Goal: Task Accomplishment & Management: Use online tool/utility

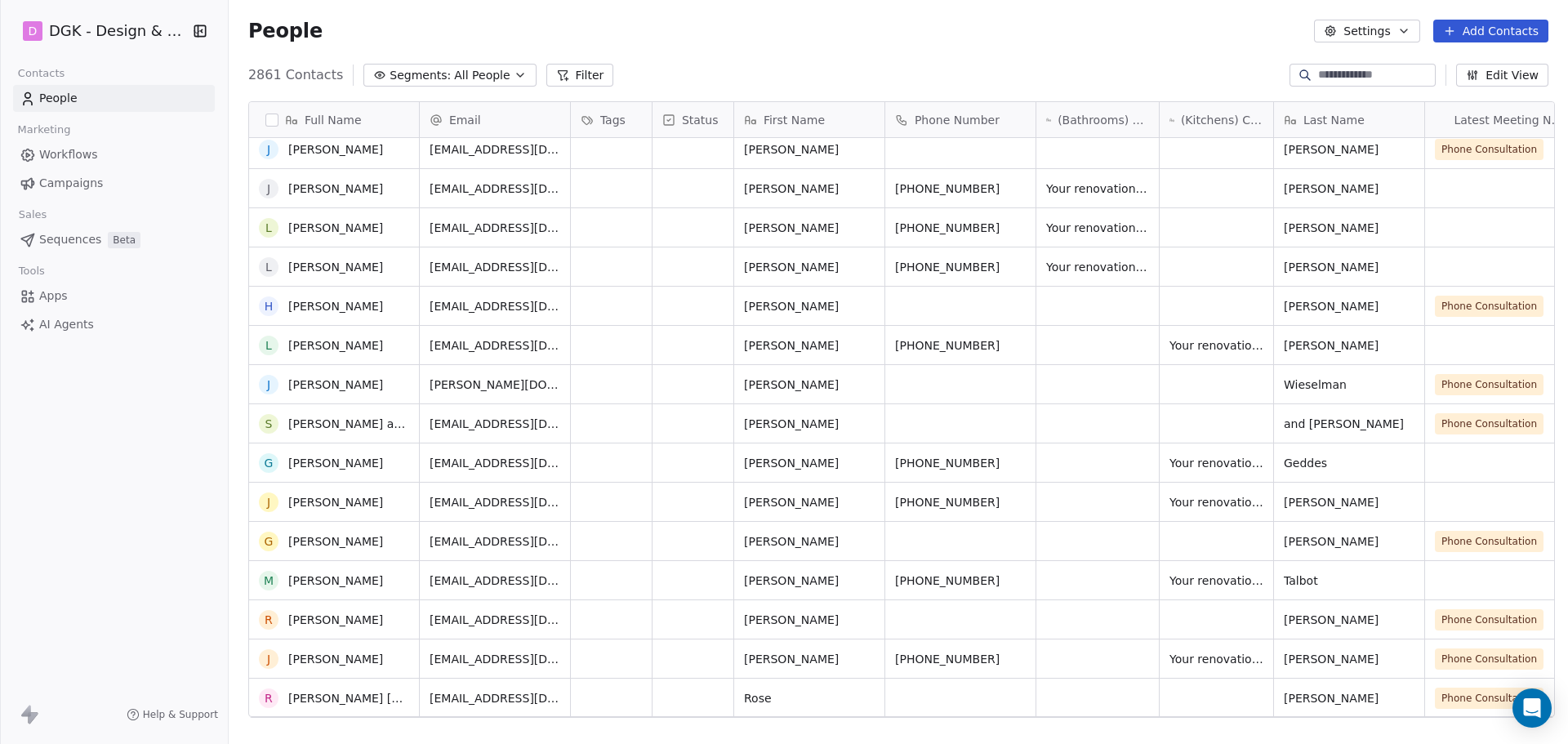
scroll to position [244, 0]
click at [397, 501] on icon "grid" at bounding box center [403, 498] width 13 height 13
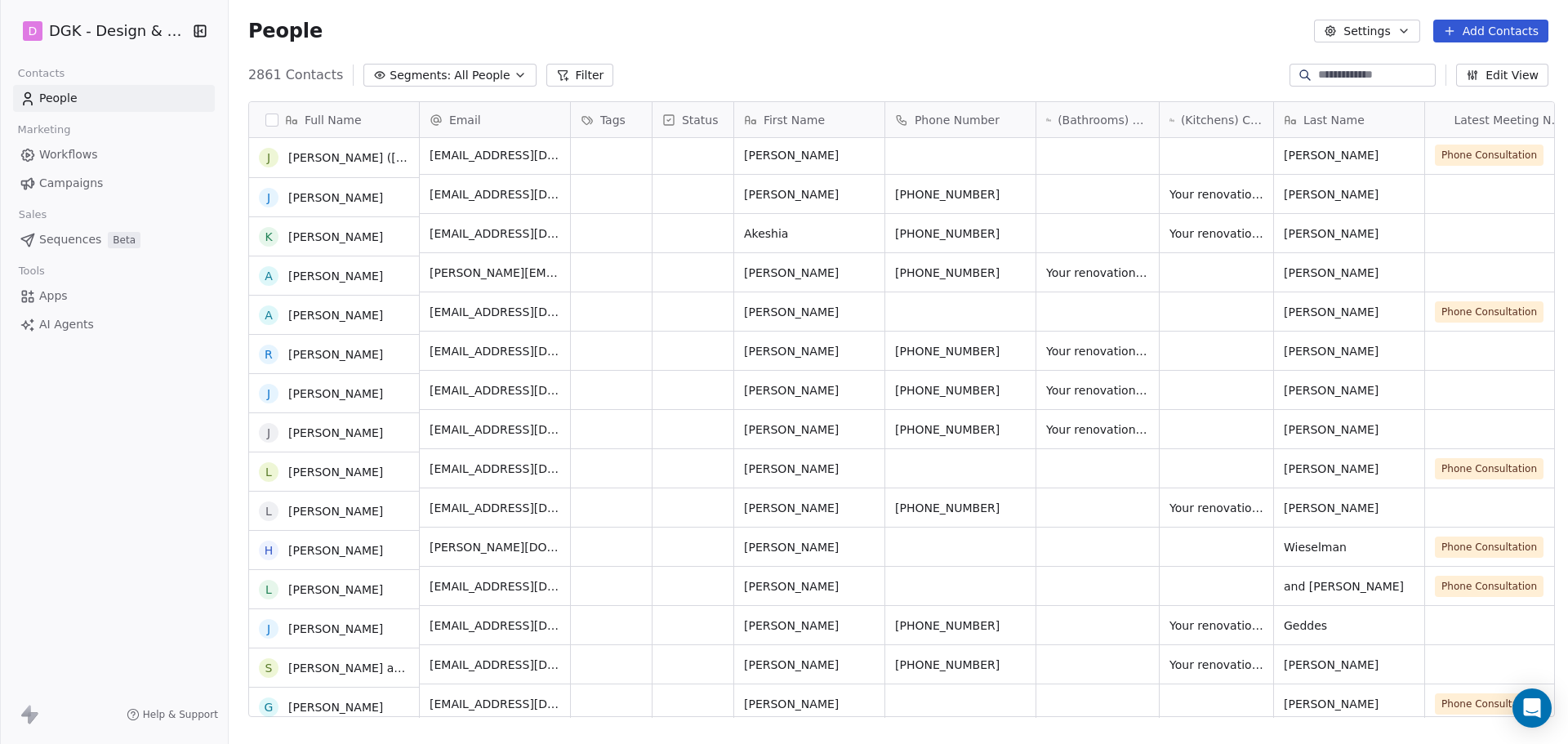
scroll to position [81, 0]
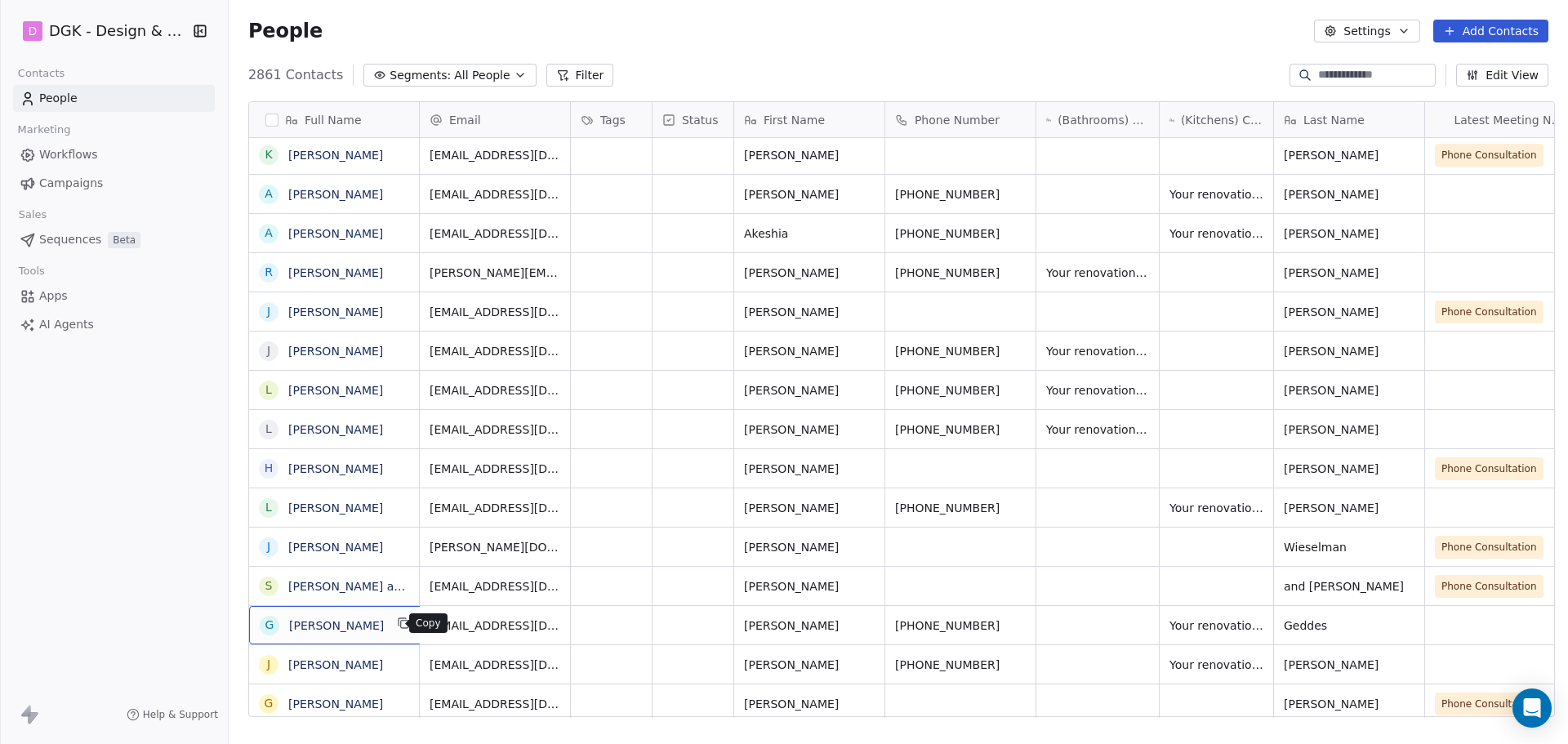
click at [397, 626] on icon "grid" at bounding box center [403, 622] width 13 height 13
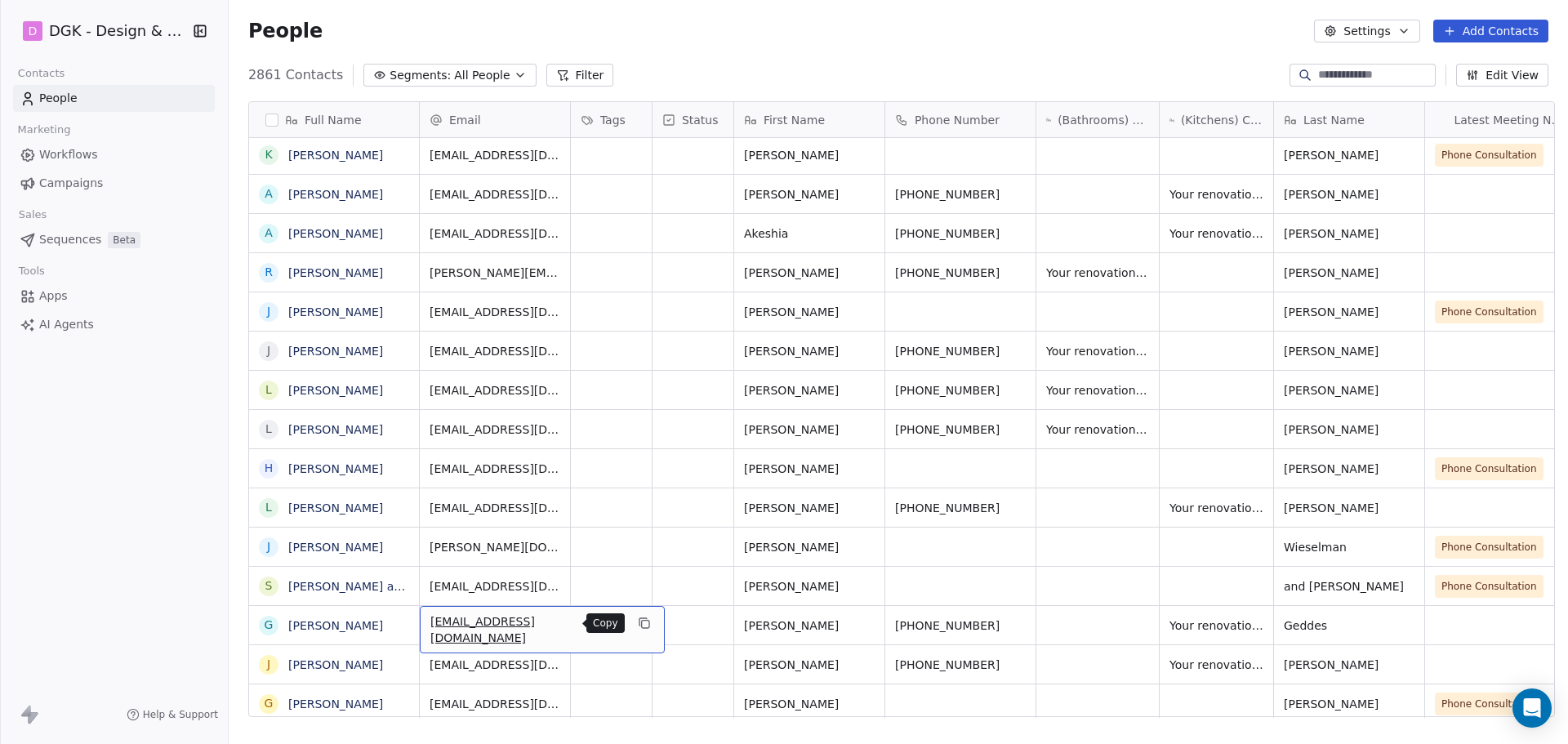
click at [637, 626] on icon "grid" at bounding box center [643, 622] width 13 height 13
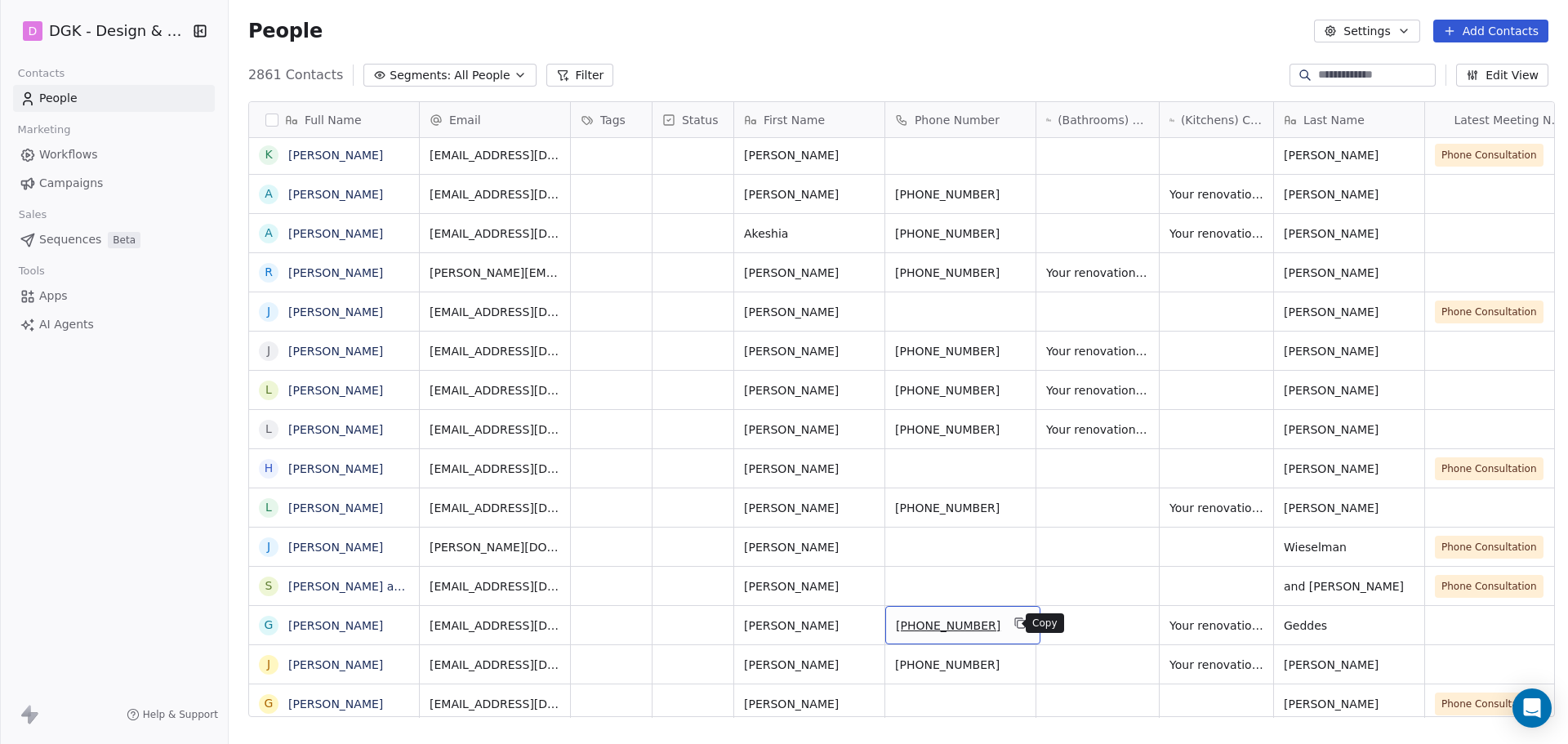
click at [1013, 622] on icon "grid" at bounding box center [1019, 622] width 13 height 13
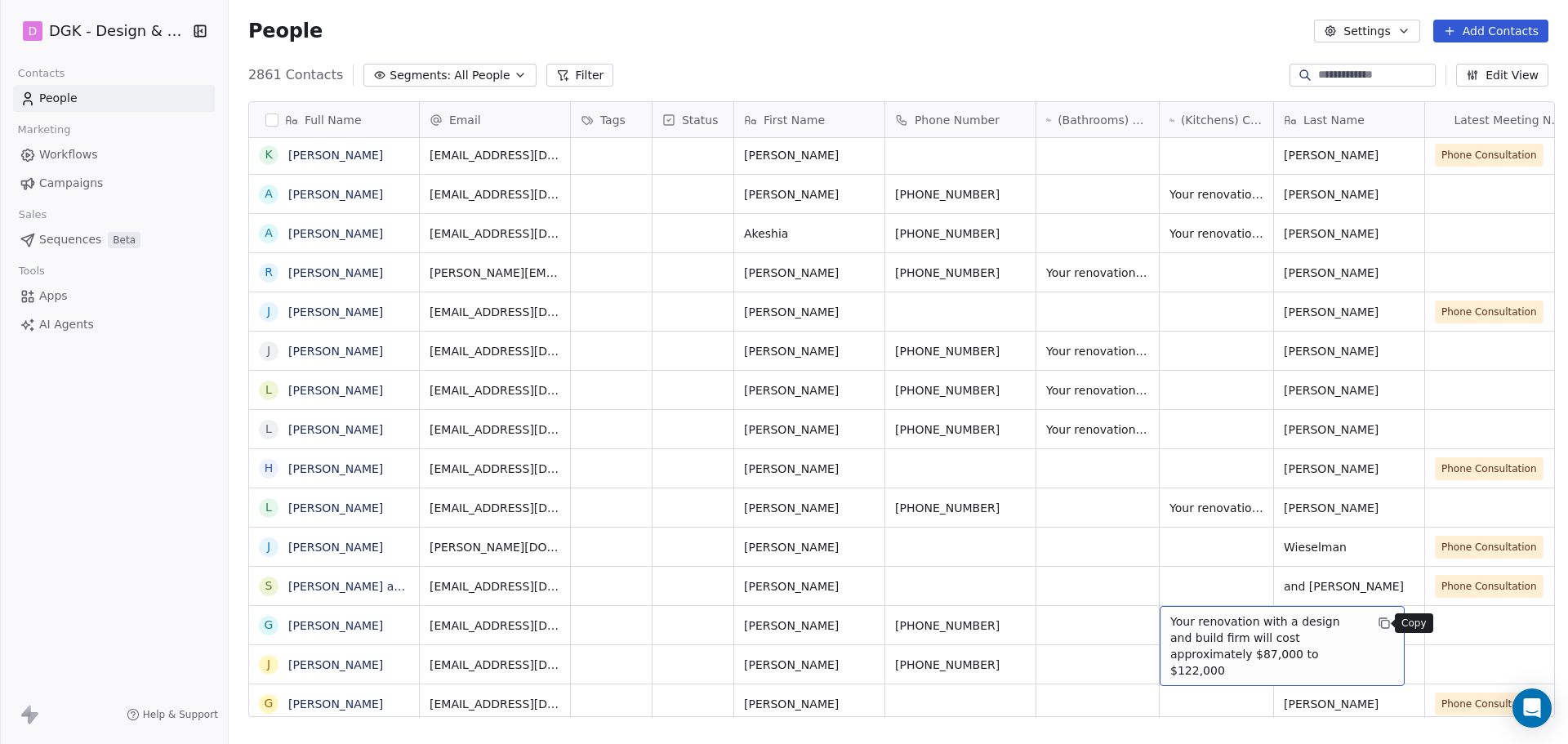
click at [1378, 625] on icon "grid" at bounding box center [1384, 622] width 13 height 13
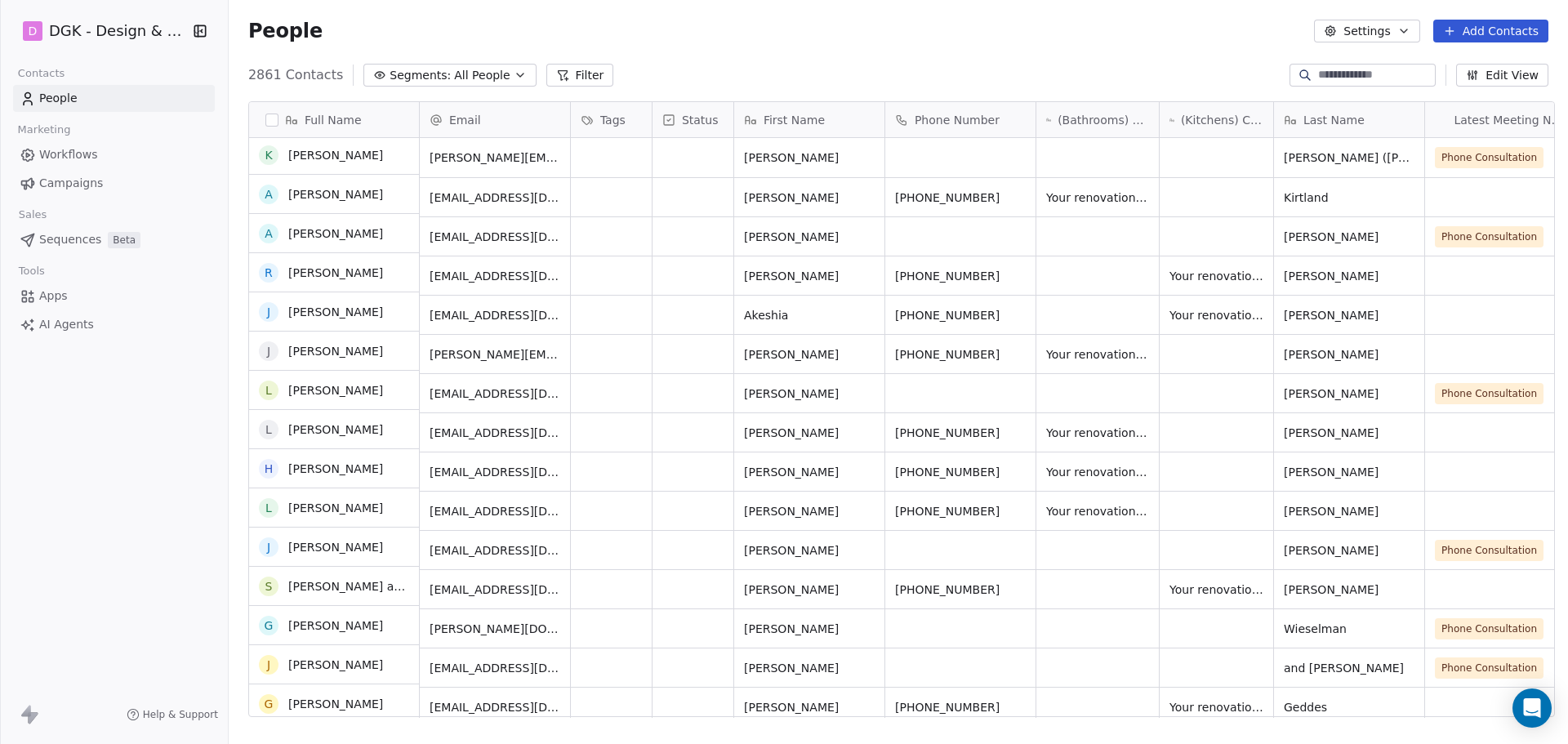
scroll to position [0, 0]
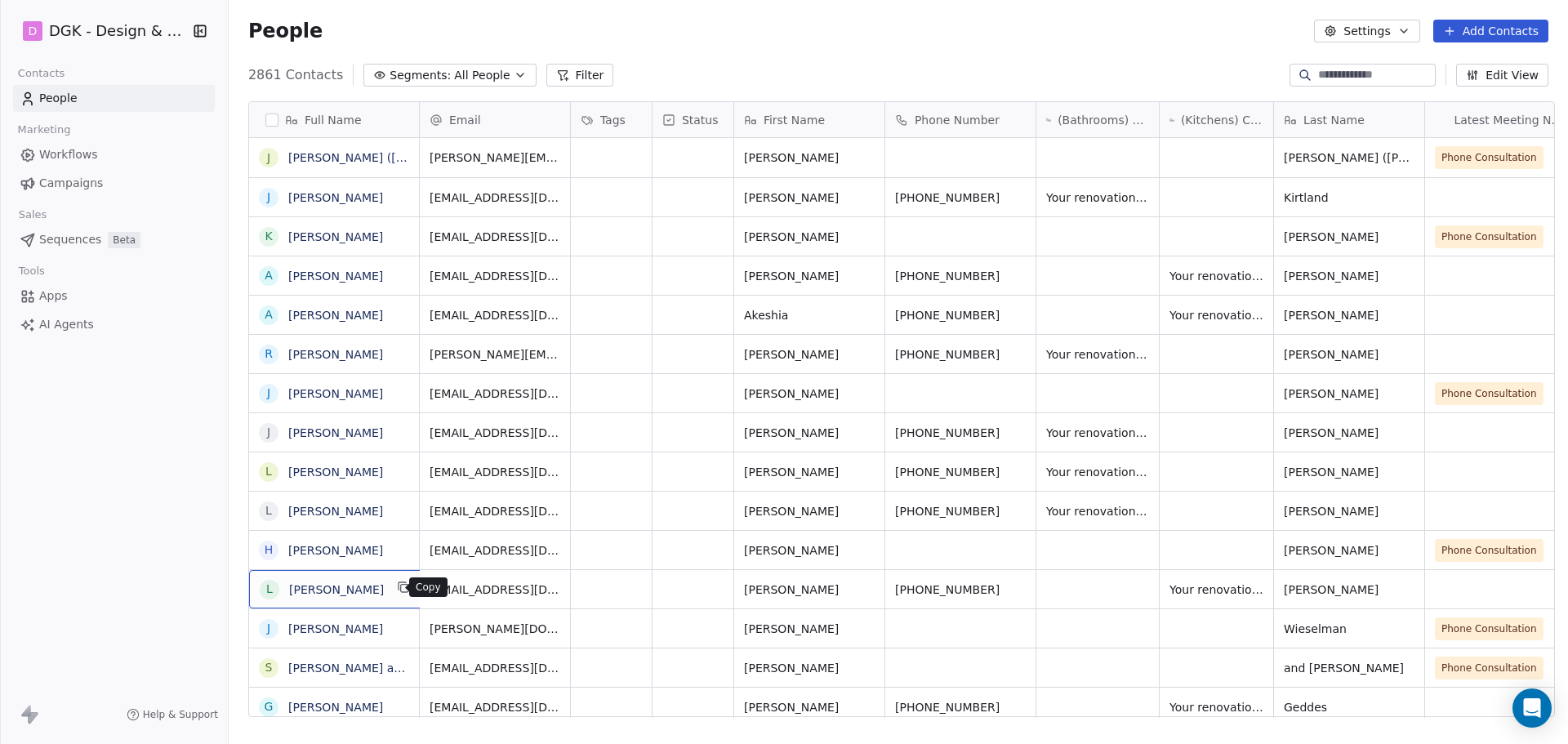
click at [400, 590] on button "grid" at bounding box center [404, 587] width 19 height 19
click at [641, 590] on icon "grid" at bounding box center [645, 589] width 8 height 8
click at [1013, 588] on icon "grid" at bounding box center [1019, 586] width 13 height 13
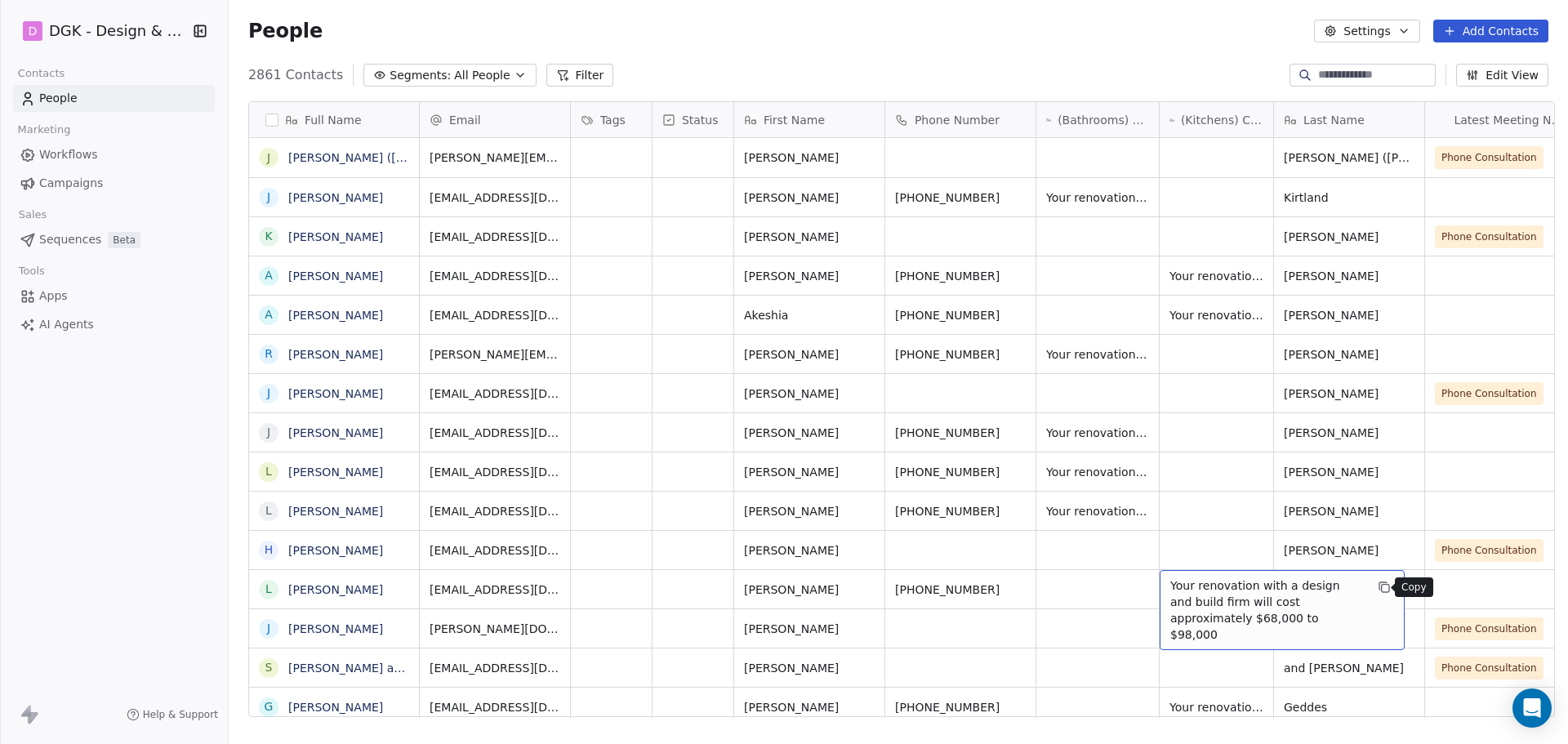
click at [1378, 590] on icon "grid" at bounding box center [1384, 586] width 13 height 13
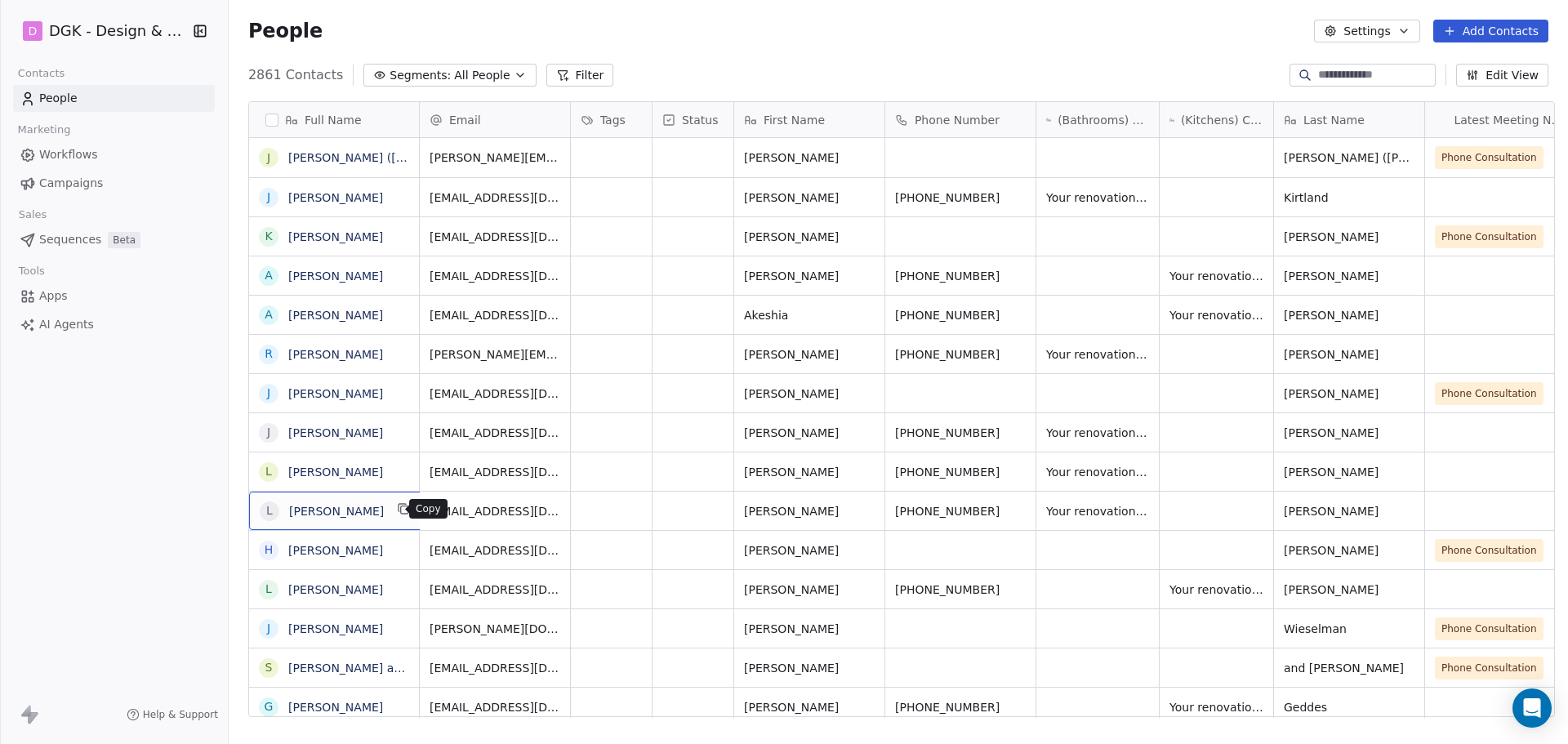
click at [401, 512] on icon "grid" at bounding box center [405, 510] width 8 height 8
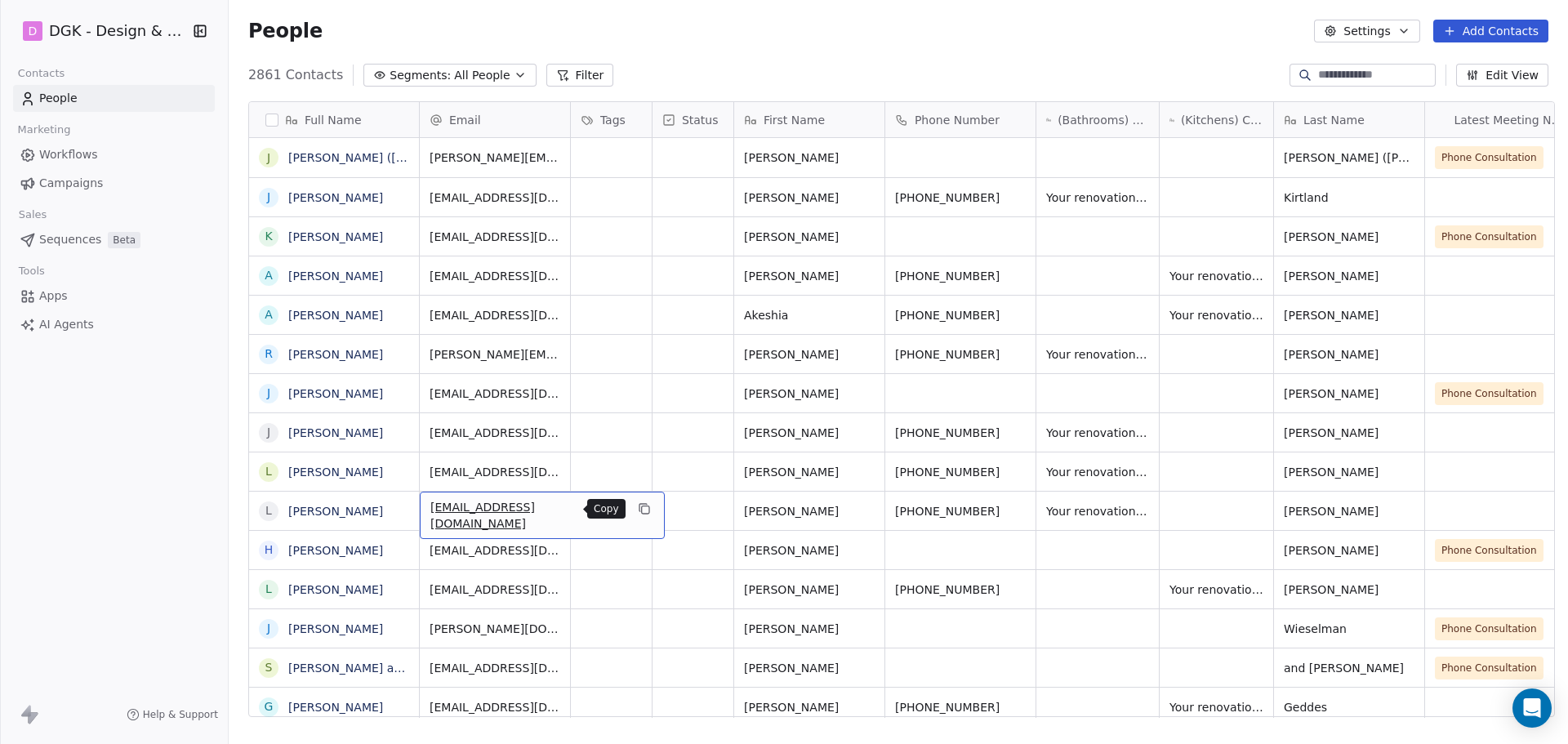
click at [637, 513] on icon "grid" at bounding box center [643, 508] width 13 height 13
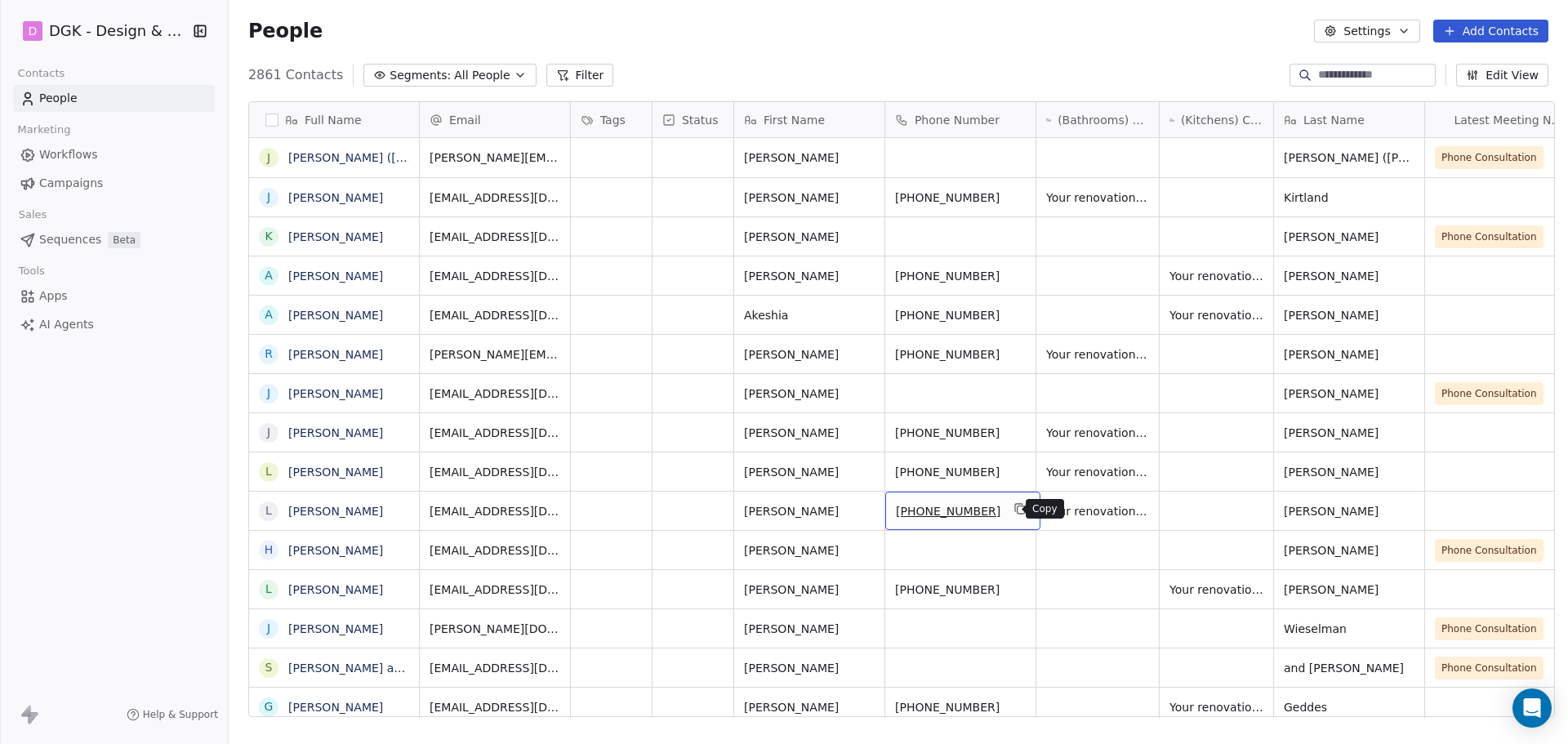
click at [1013, 512] on icon "grid" at bounding box center [1019, 508] width 13 height 13
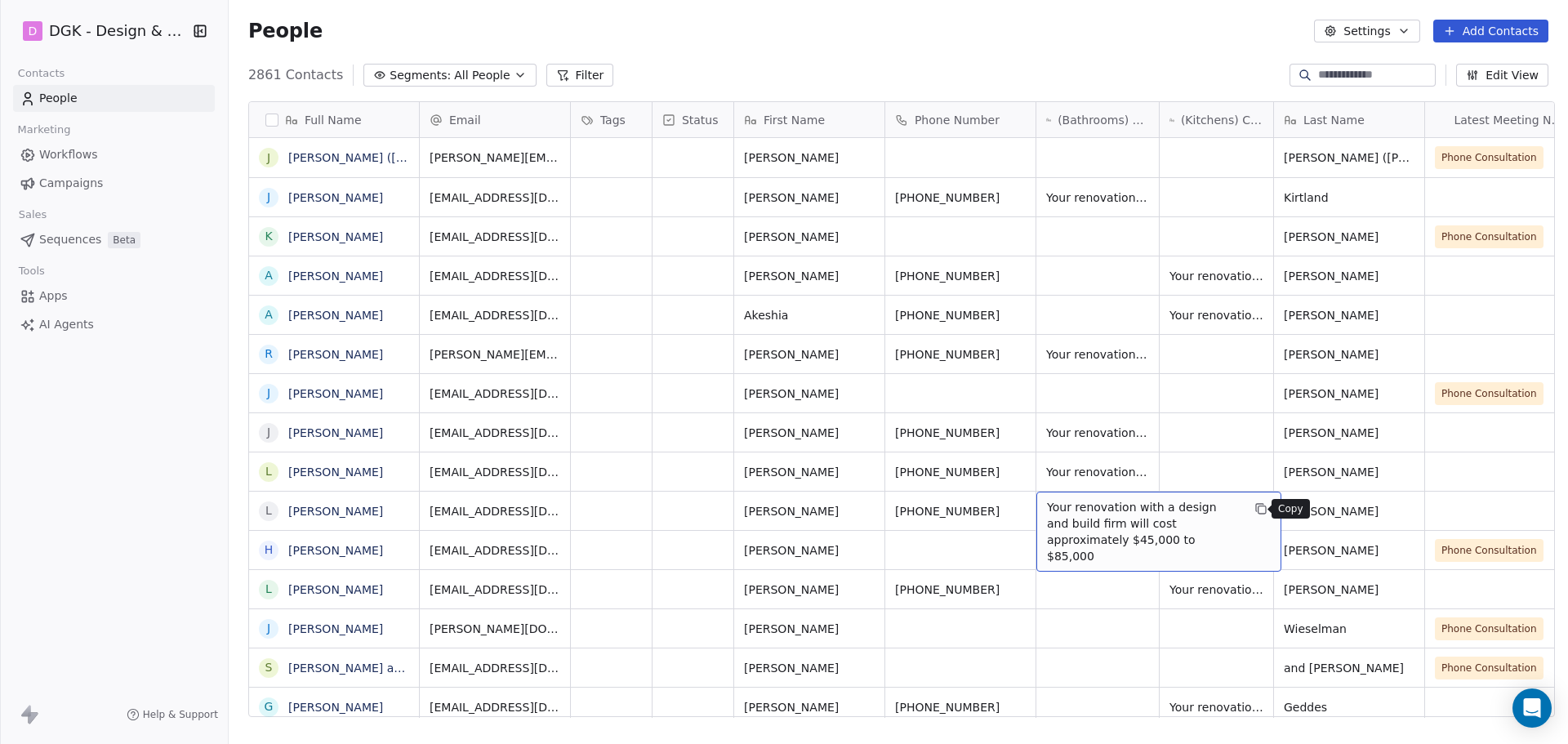
click at [1255, 507] on icon "grid" at bounding box center [1260, 508] width 13 height 13
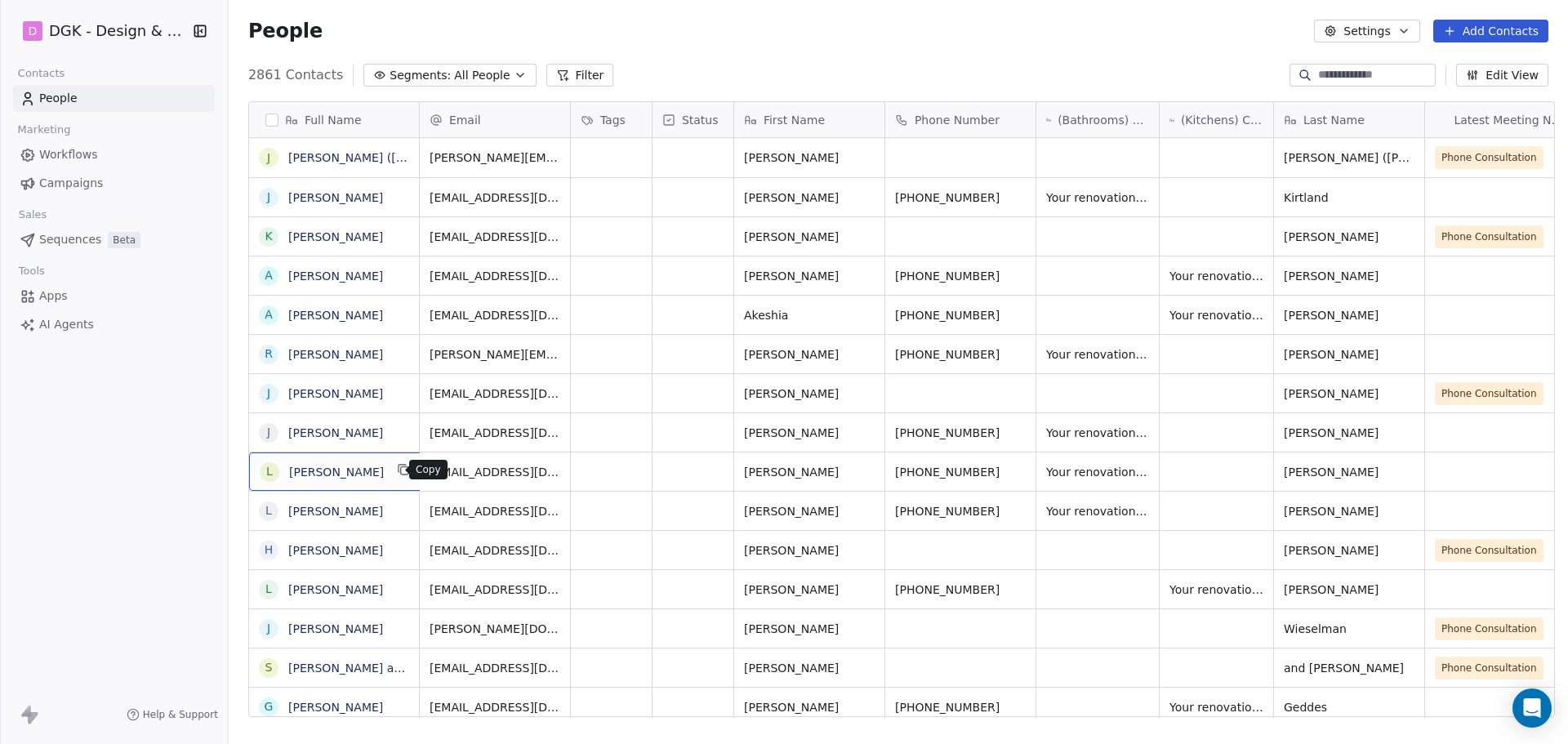
click at [397, 468] on icon "grid" at bounding box center [403, 469] width 13 height 13
click at [637, 471] on icon "grid" at bounding box center [643, 469] width 13 height 13
click at [1013, 466] on icon "grid" at bounding box center [1019, 469] width 13 height 13
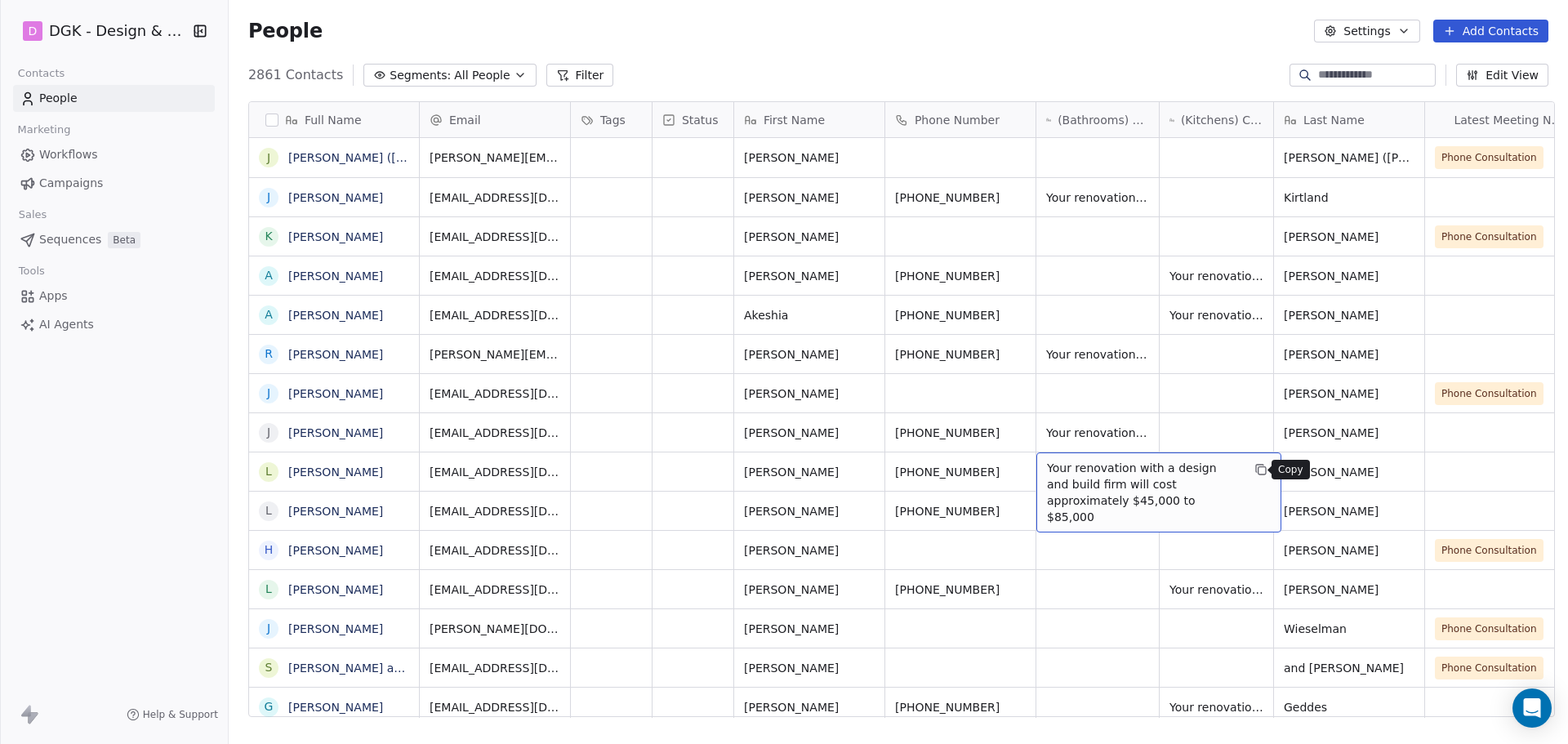
click at [1255, 473] on icon "grid" at bounding box center [1260, 469] width 13 height 13
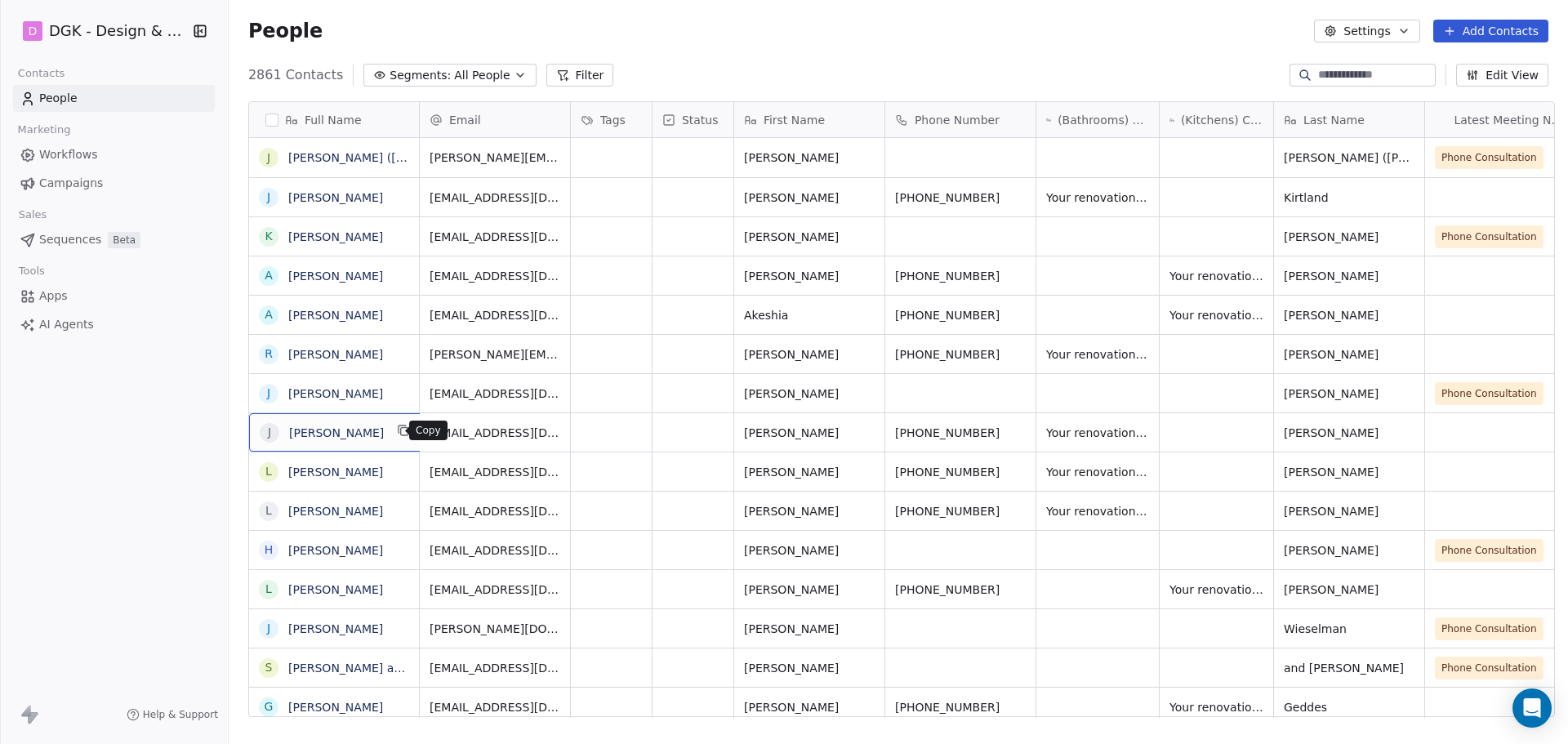
click at [401, 436] on icon "grid" at bounding box center [405, 432] width 8 height 8
click at [400, 348] on button "grid" at bounding box center [404, 352] width 19 height 19
click at [397, 345] on icon "grid" at bounding box center [403, 351] width 13 height 13
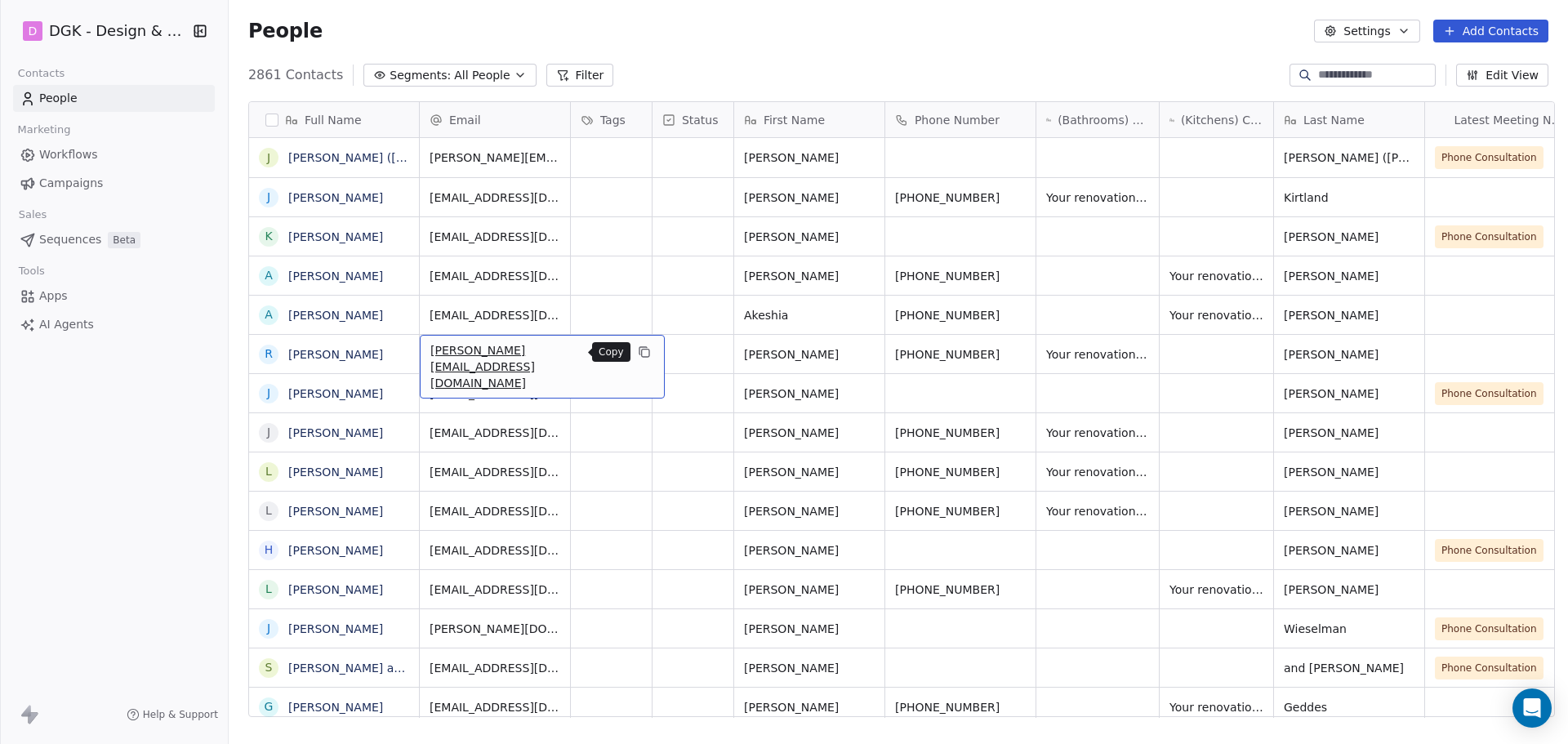
click at [639, 353] on icon "grid" at bounding box center [643, 351] width 8 height 8
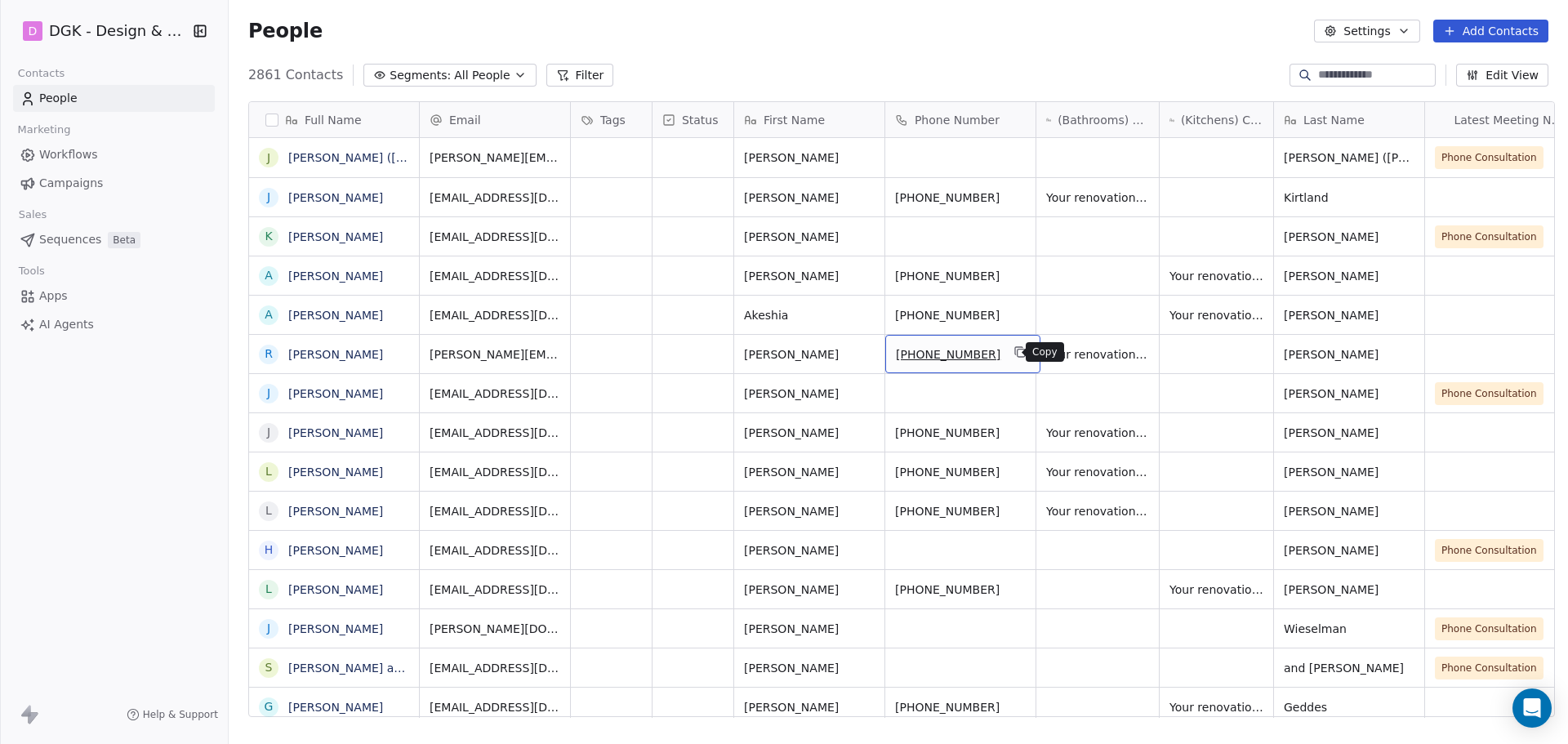
click at [1017, 349] on icon "grid" at bounding box center [1021, 353] width 8 height 8
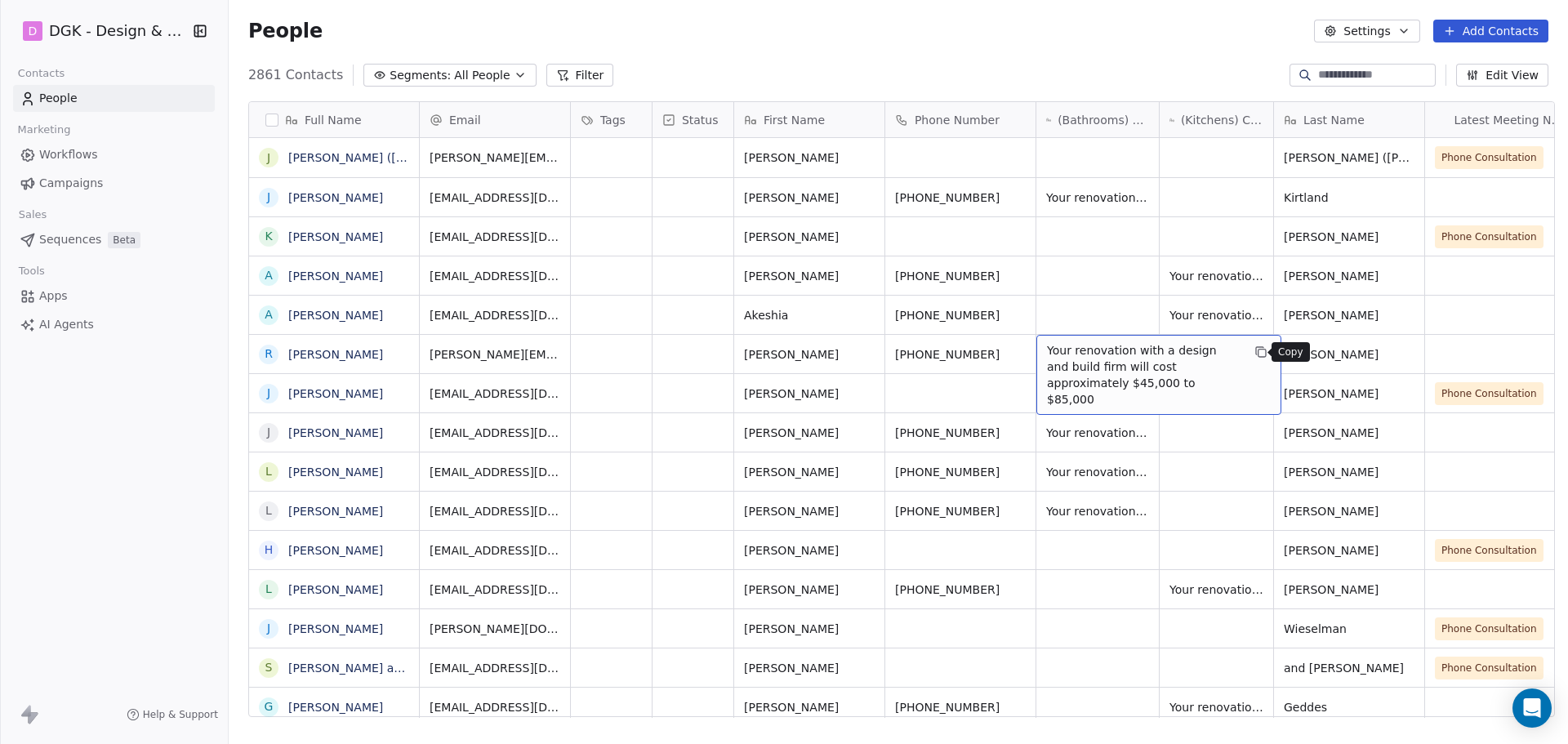
click at [1255, 356] on icon "grid" at bounding box center [1260, 351] width 13 height 13
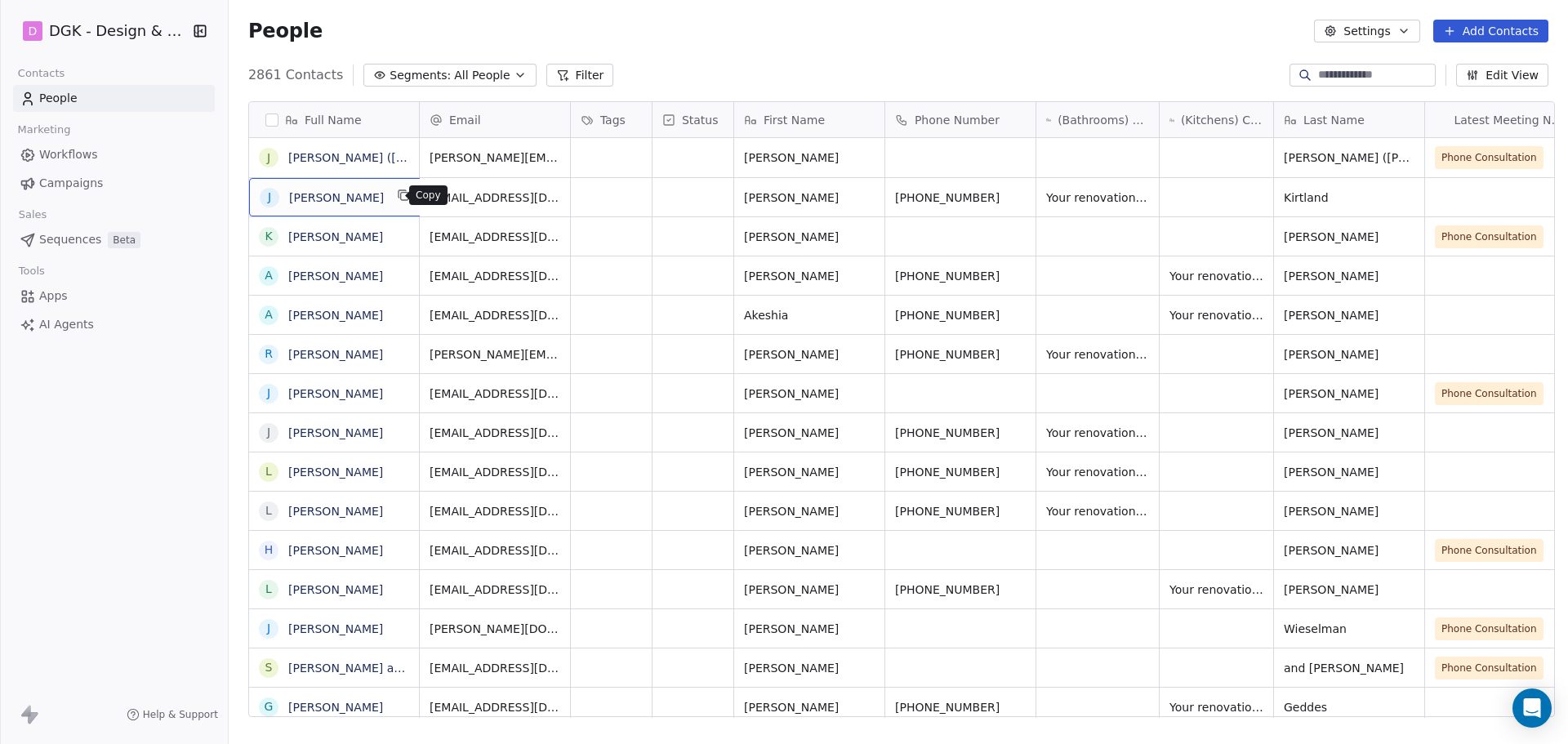
click at [401, 197] on icon "grid" at bounding box center [405, 197] width 8 height 8
click at [637, 198] on icon "grid" at bounding box center [643, 194] width 13 height 13
click at [1013, 195] on icon "grid" at bounding box center [1019, 194] width 13 height 13
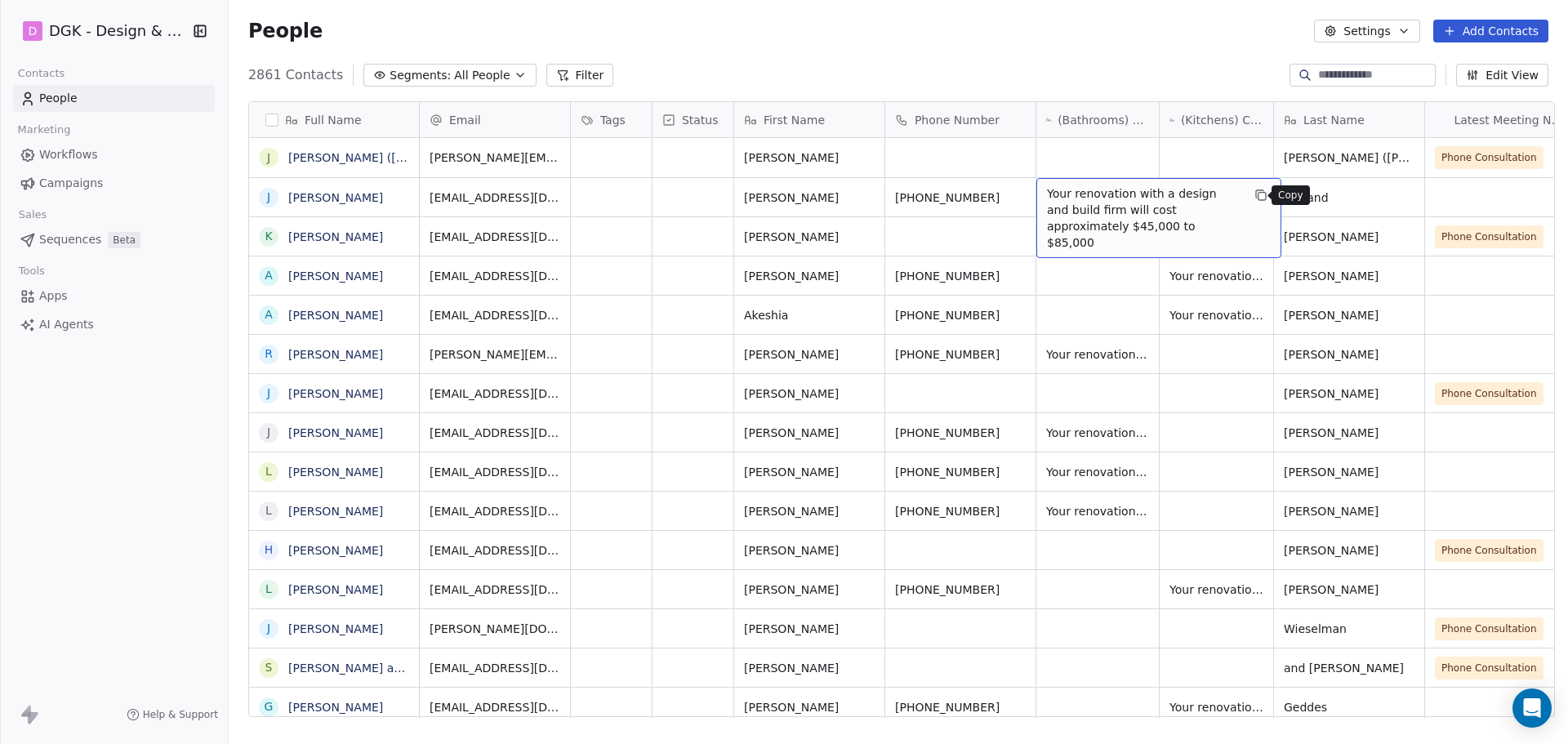
click at [1260, 190] on button "grid" at bounding box center [1260, 195] width 19 height 19
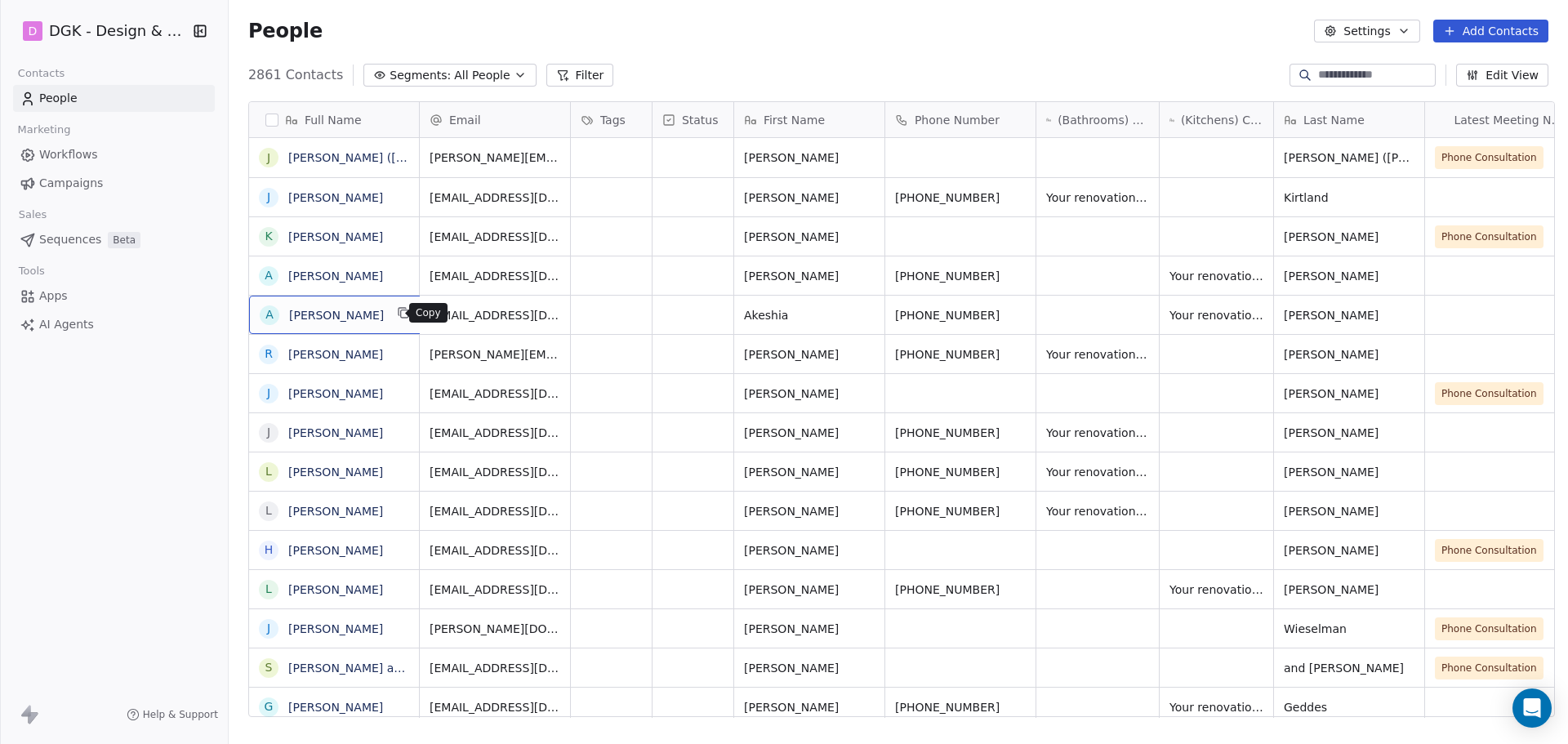
click at [397, 314] on icon "grid" at bounding box center [403, 312] width 13 height 13
click at [401, 313] on icon "grid" at bounding box center [405, 314] width 8 height 8
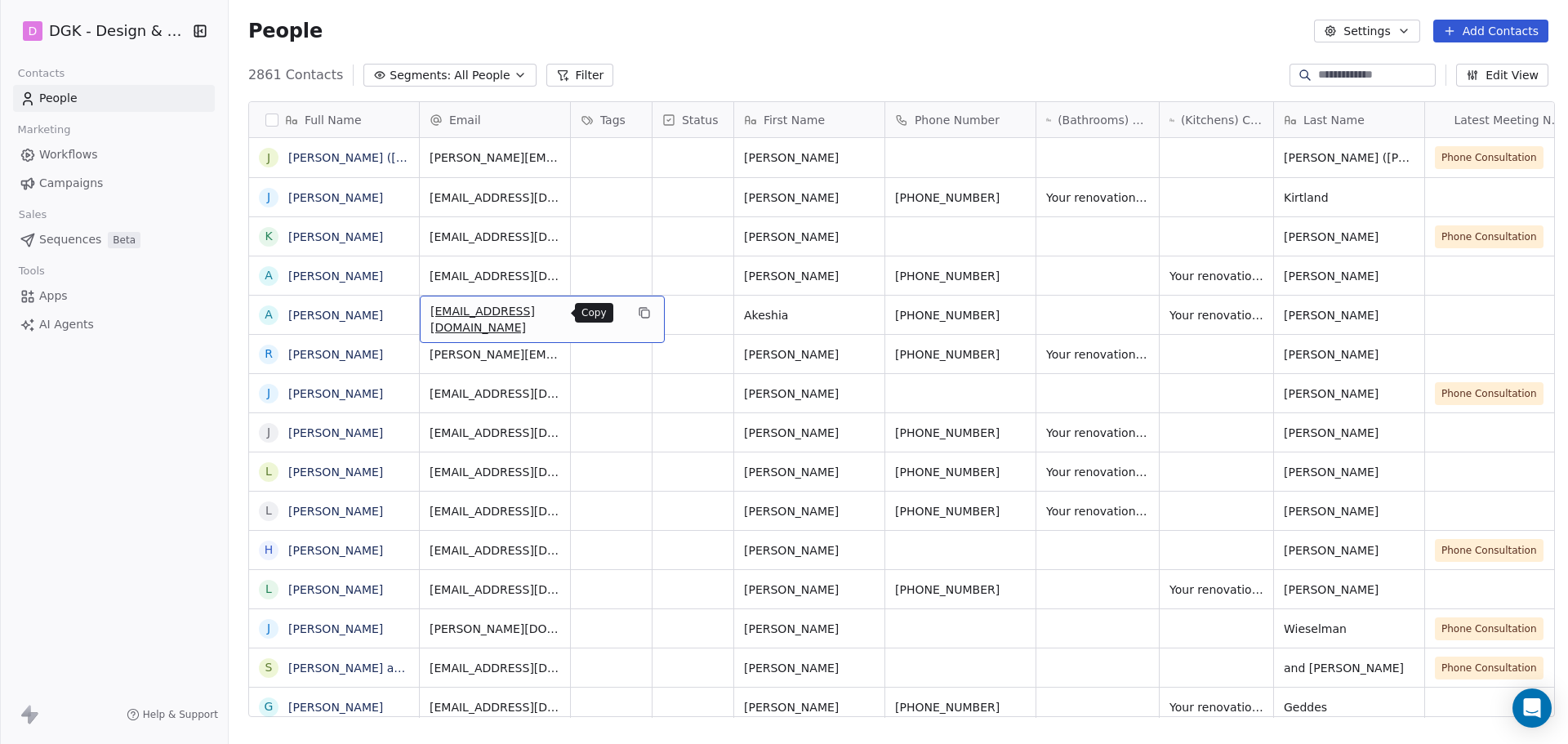
click at [637, 310] on icon "grid" at bounding box center [643, 312] width 13 height 13
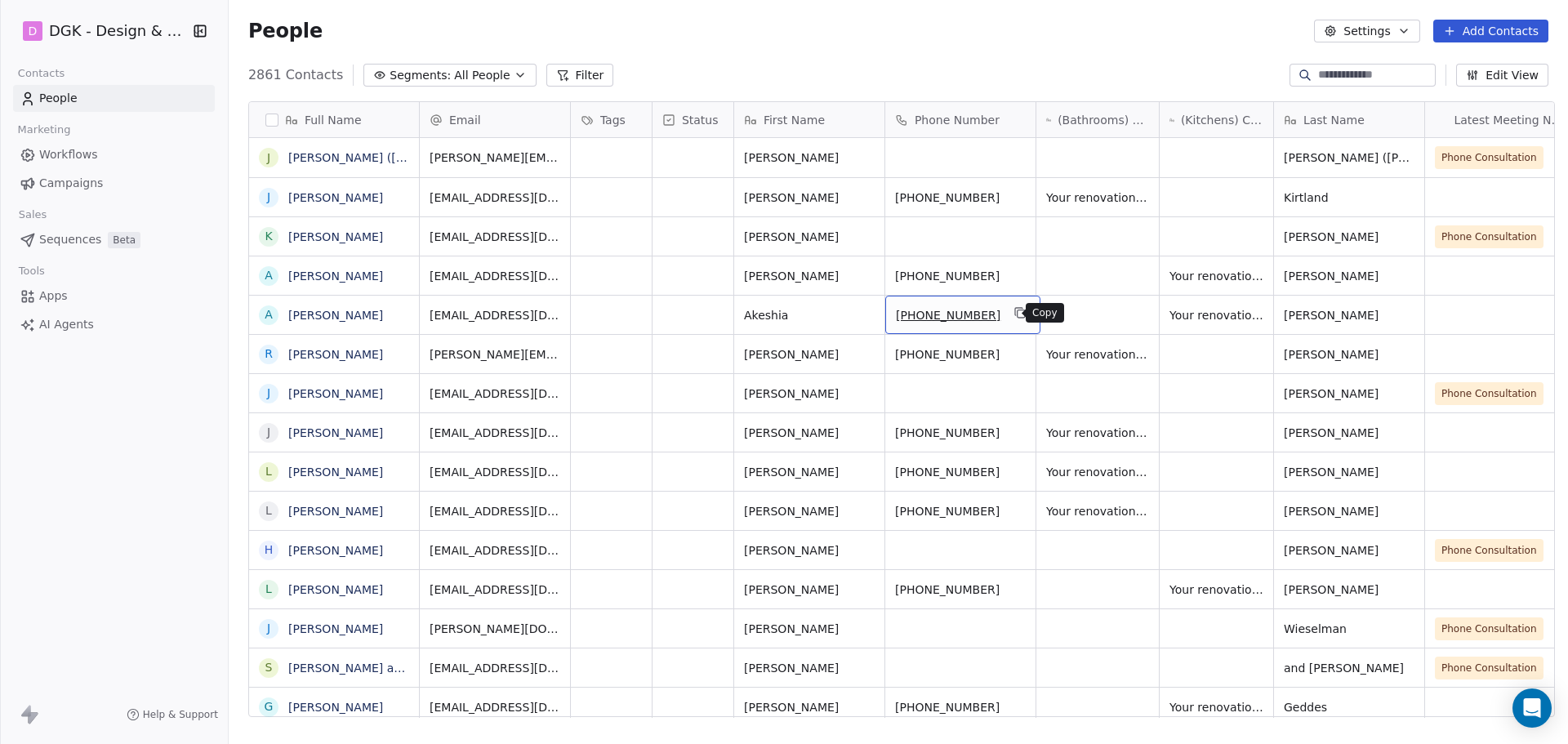
click at [1013, 316] on icon "grid" at bounding box center [1019, 312] width 13 height 13
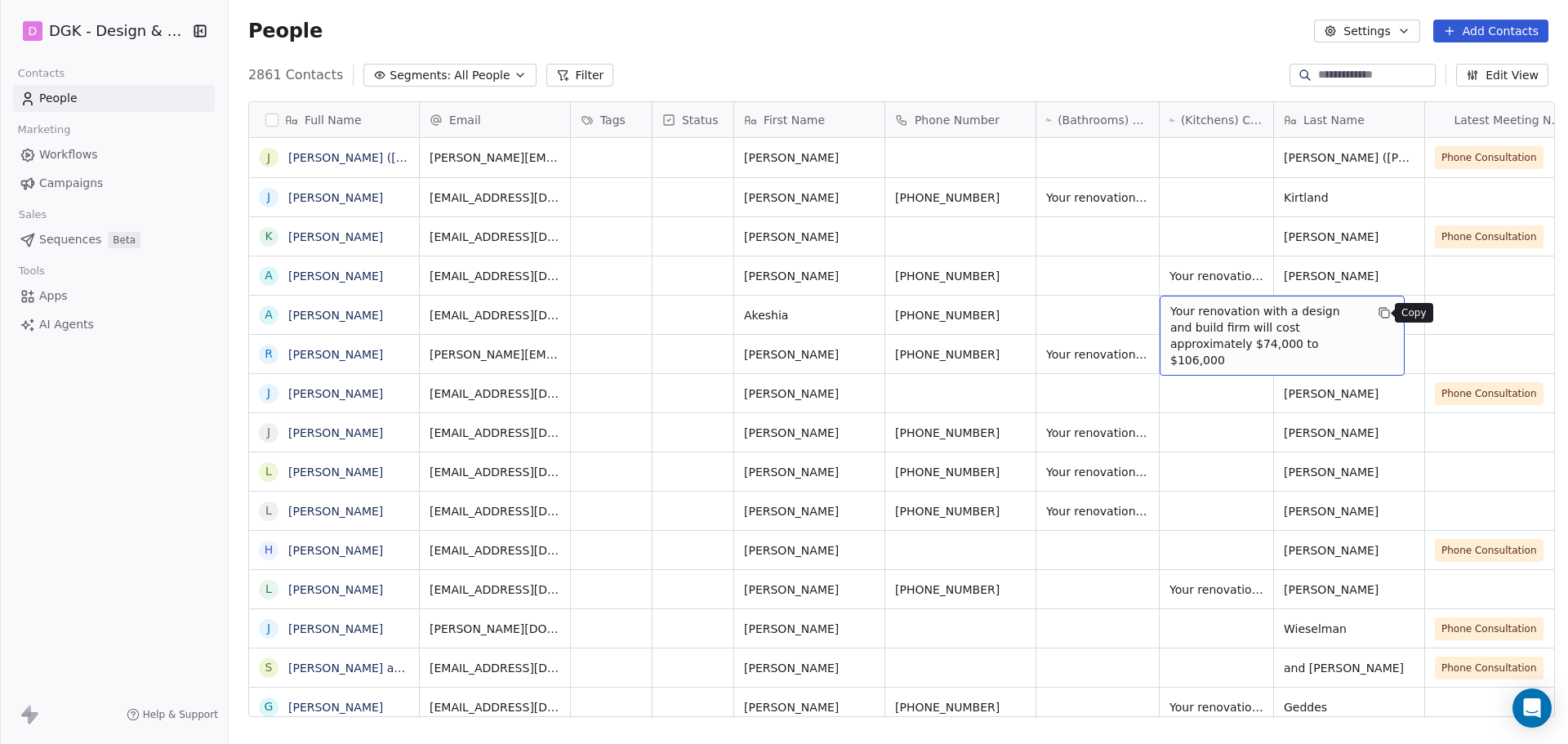
click at [1378, 311] on icon "grid" at bounding box center [1384, 312] width 13 height 13
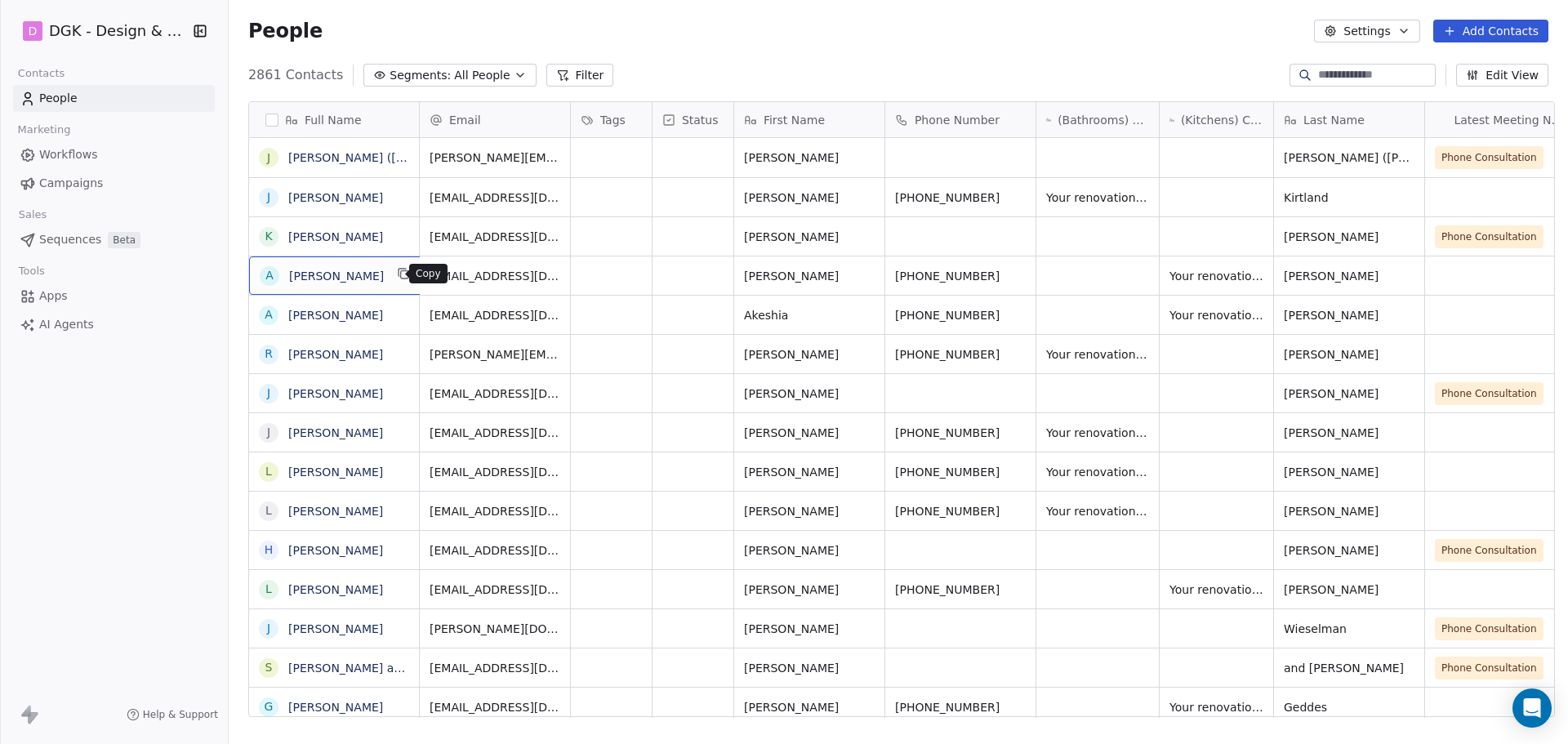
click at [398, 275] on icon "grid" at bounding box center [403, 273] width 13 height 13
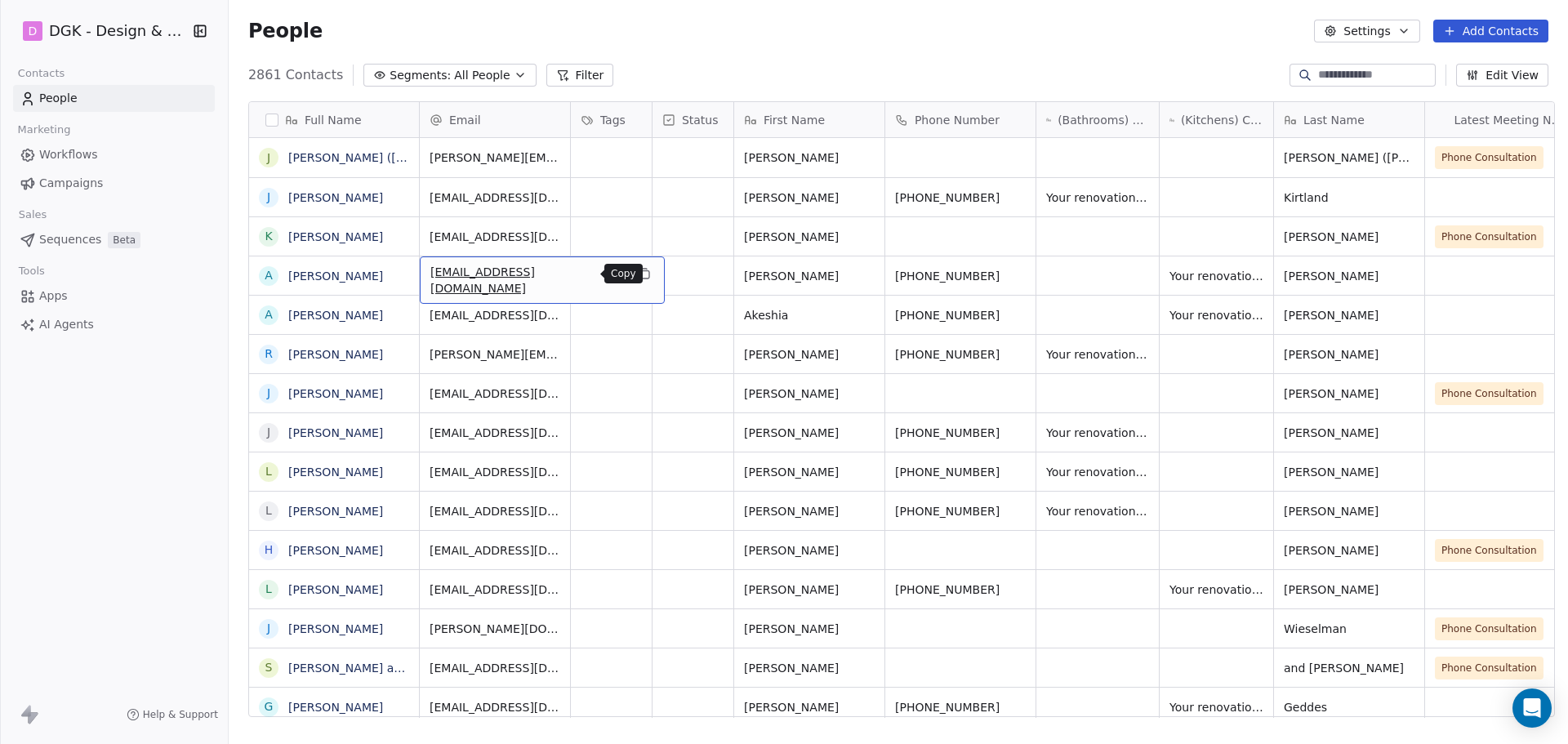
click at [641, 278] on icon "grid" at bounding box center [645, 275] width 8 height 8
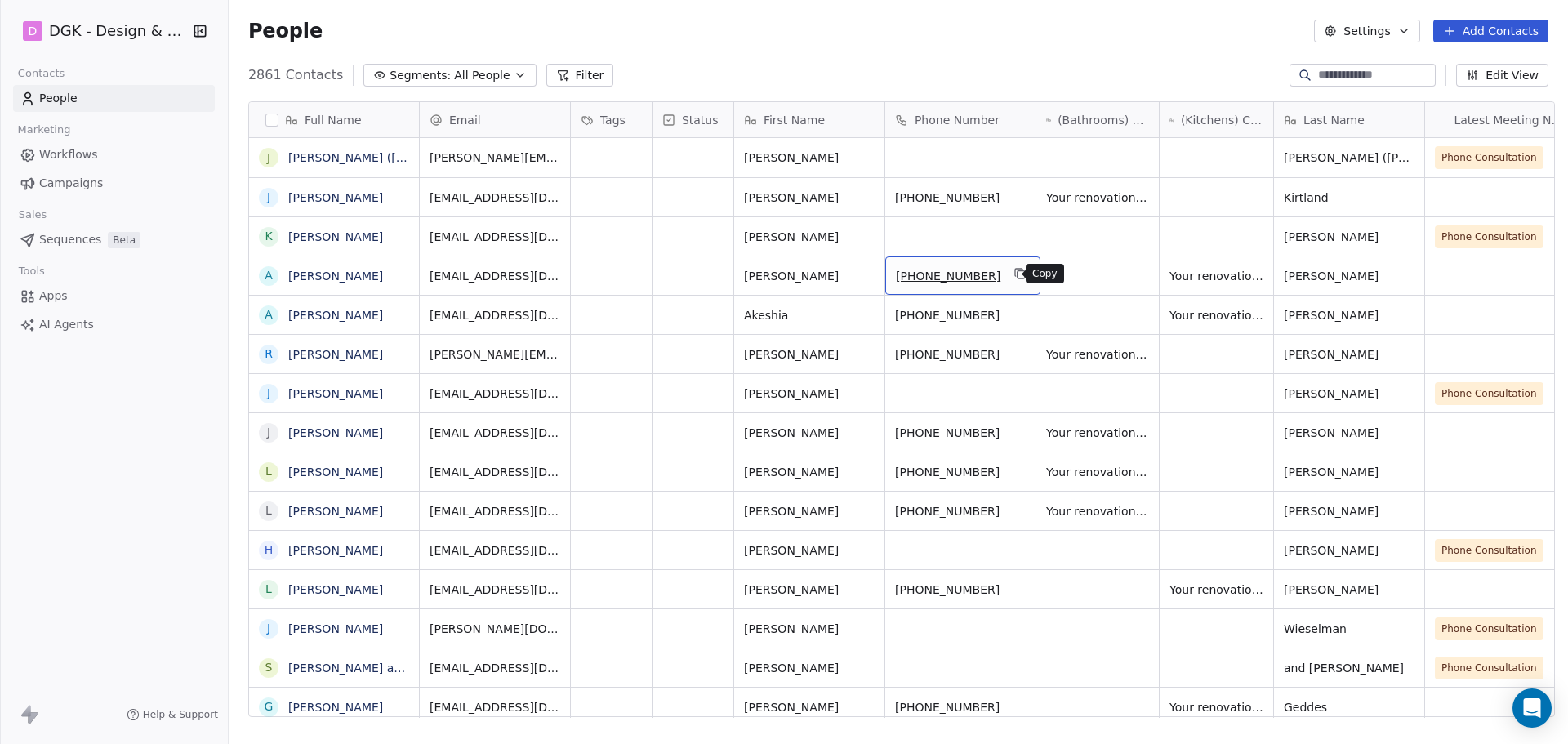
click at [1013, 274] on icon "grid" at bounding box center [1019, 273] width 13 height 13
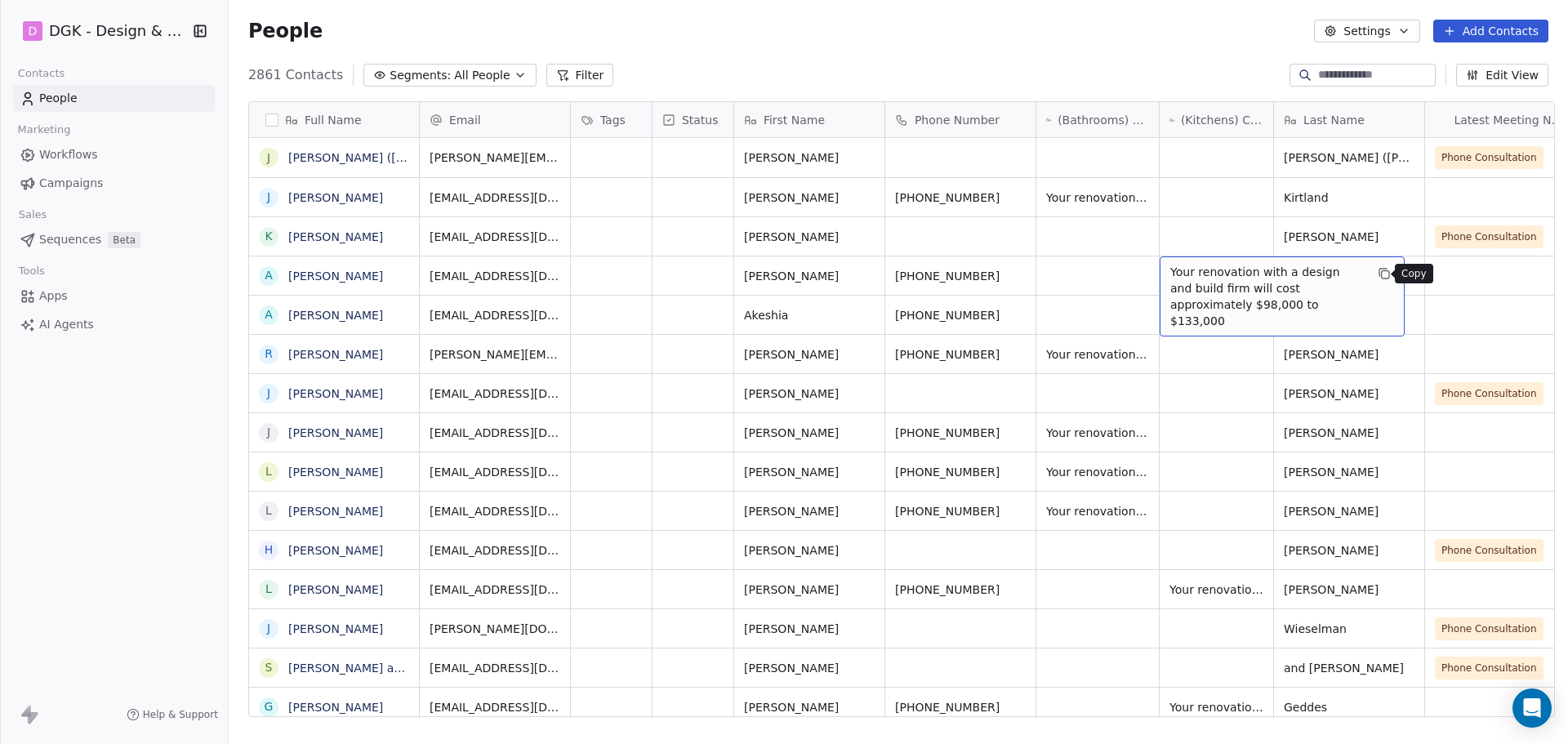
click at [1374, 278] on button "grid" at bounding box center [1384, 274] width 19 height 19
